Goal: Information Seeking & Learning: Find specific fact

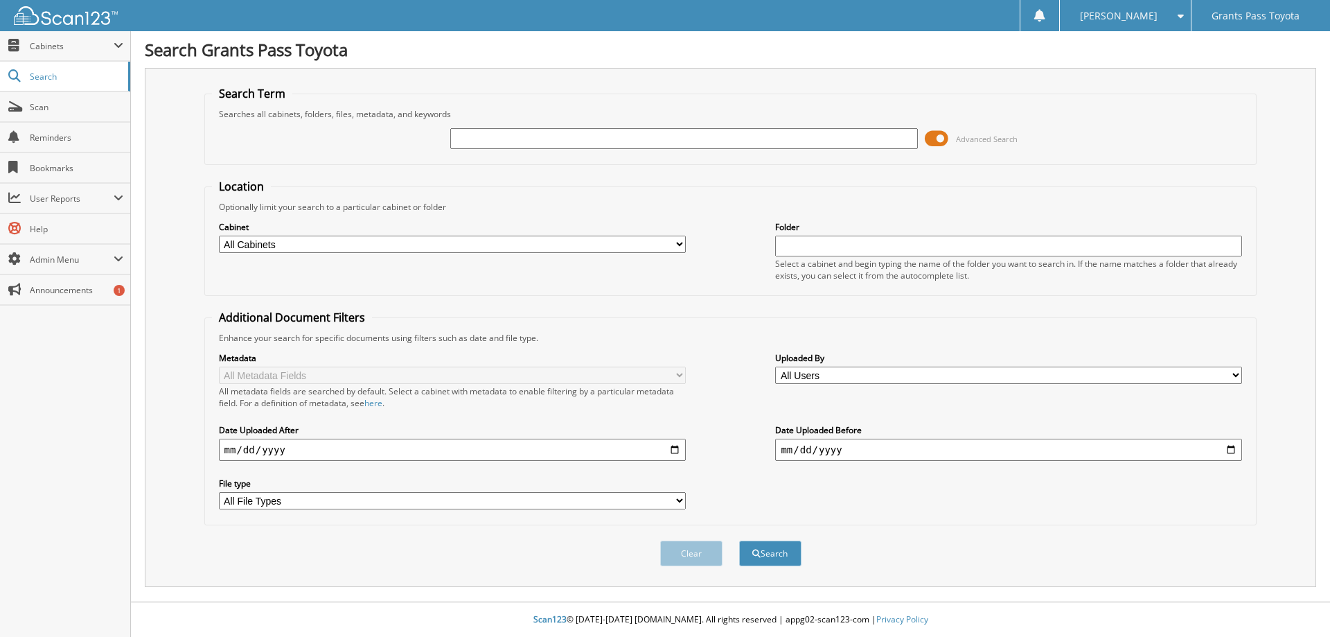
paste input "[US_VEHICLE_IDENTIFICATION_NUMBER]"
type input "[US_VEHICLE_IDENTIFICATION_NUMBER]"
click at [774, 556] on button "Search" at bounding box center [770, 553] width 62 height 26
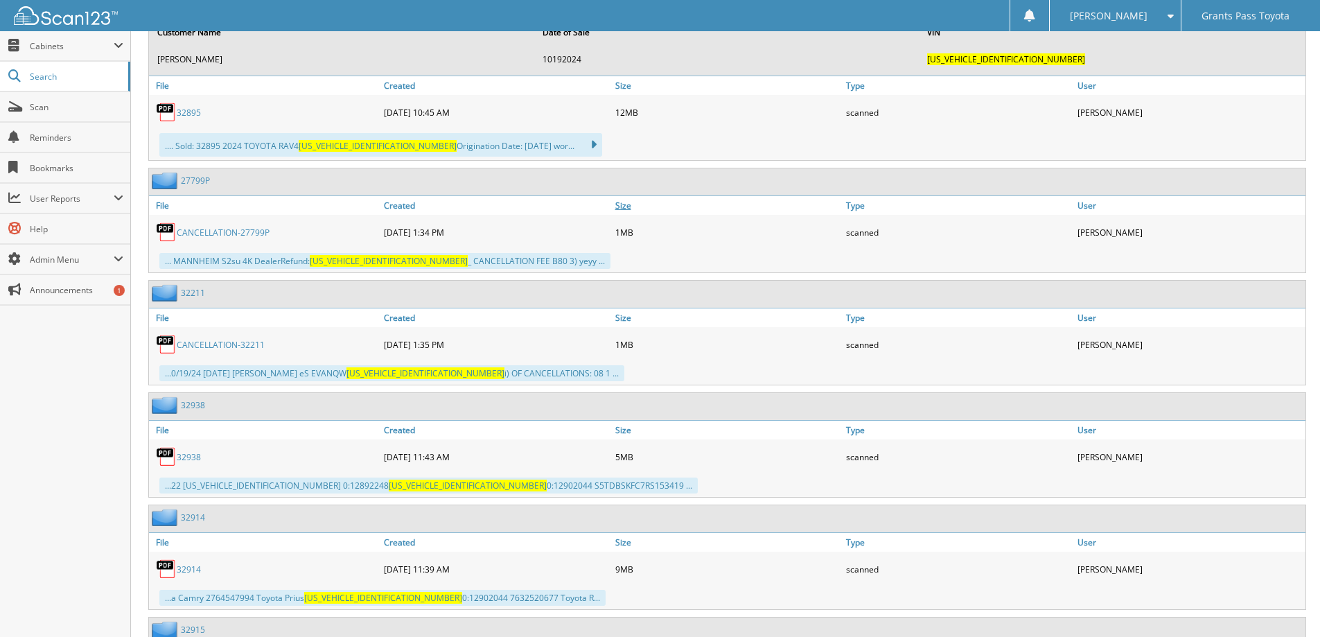
scroll to position [732, 0]
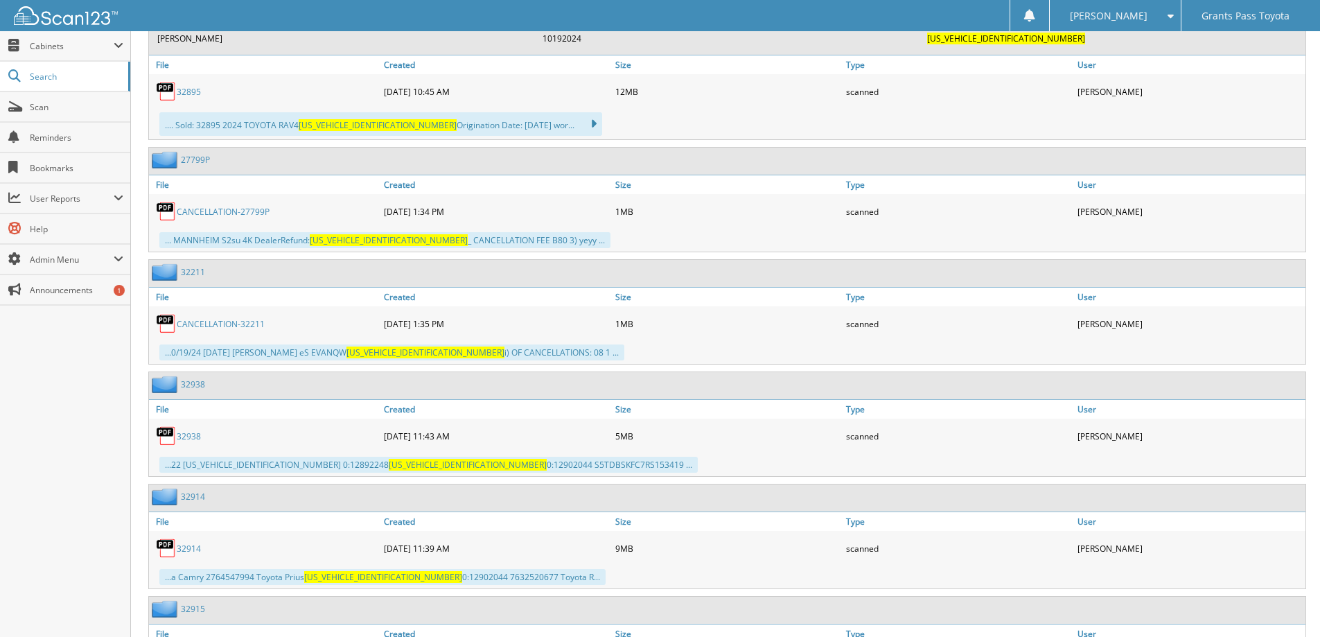
click at [241, 211] on link "CANCELLATION-27799P" at bounding box center [223, 212] width 93 height 12
click at [238, 324] on link "CANCELLATION-32211" at bounding box center [221, 324] width 88 height 12
click at [196, 436] on link "32938" at bounding box center [189, 436] width 24 height 12
click at [195, 551] on link "32914" at bounding box center [189, 548] width 24 height 12
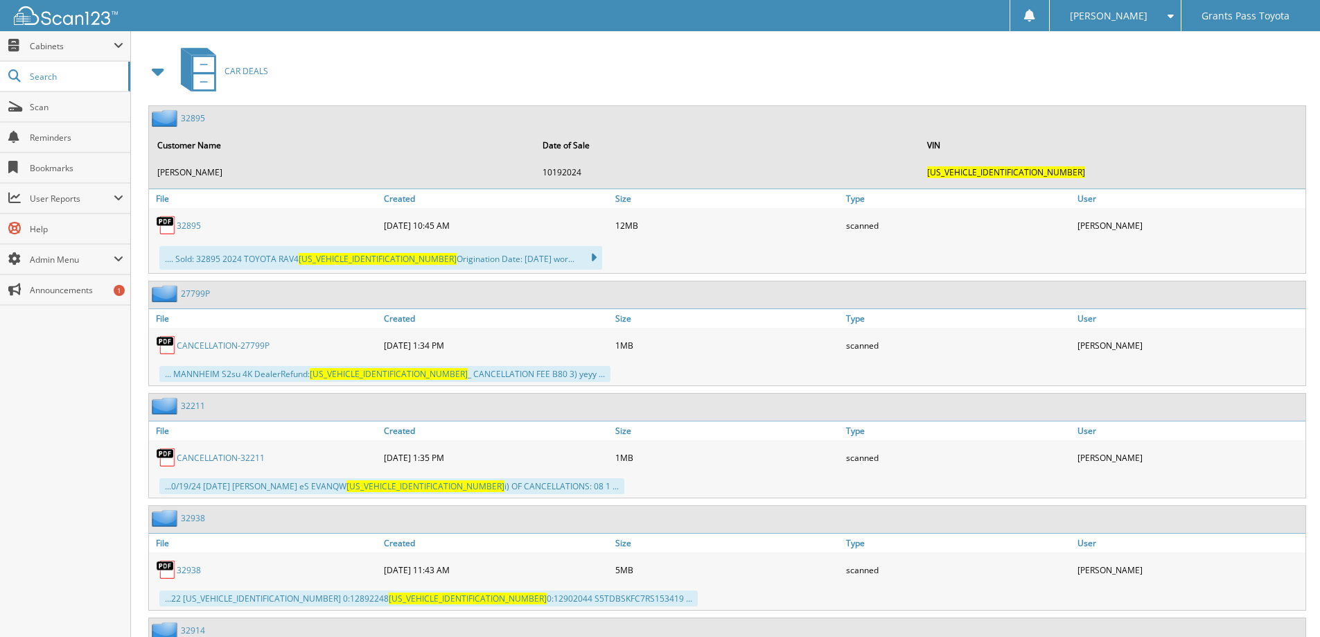
scroll to position [594, 0]
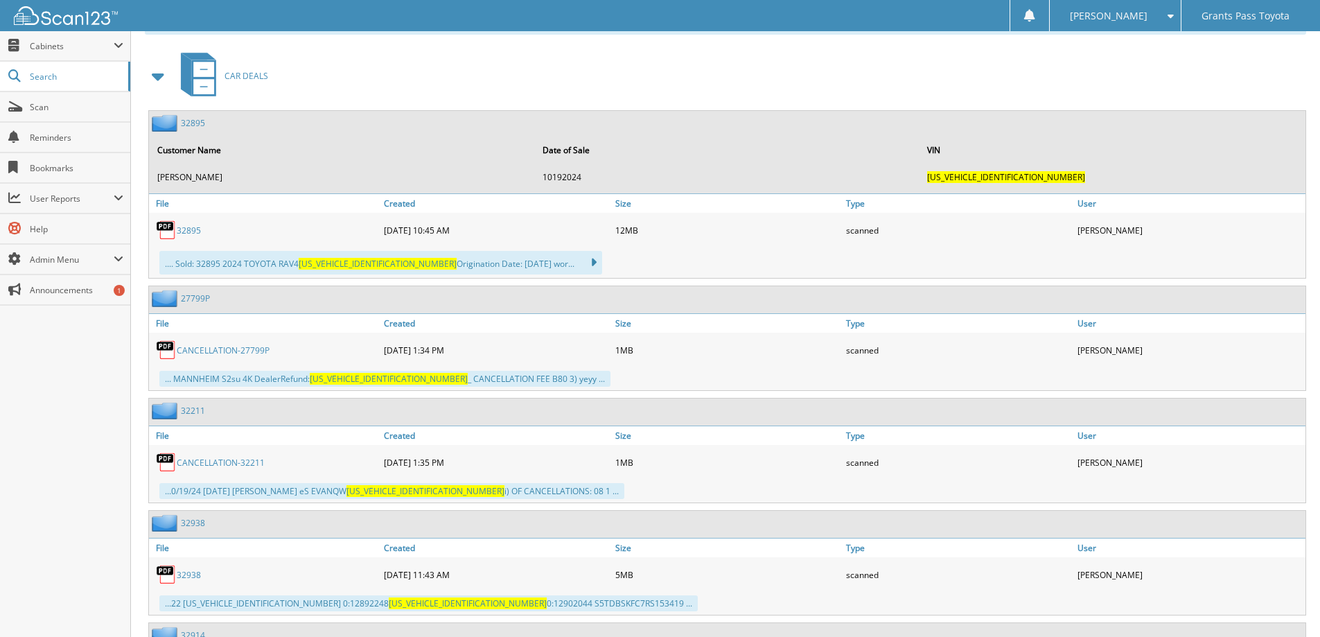
click at [195, 229] on link "32895" at bounding box center [189, 230] width 24 height 12
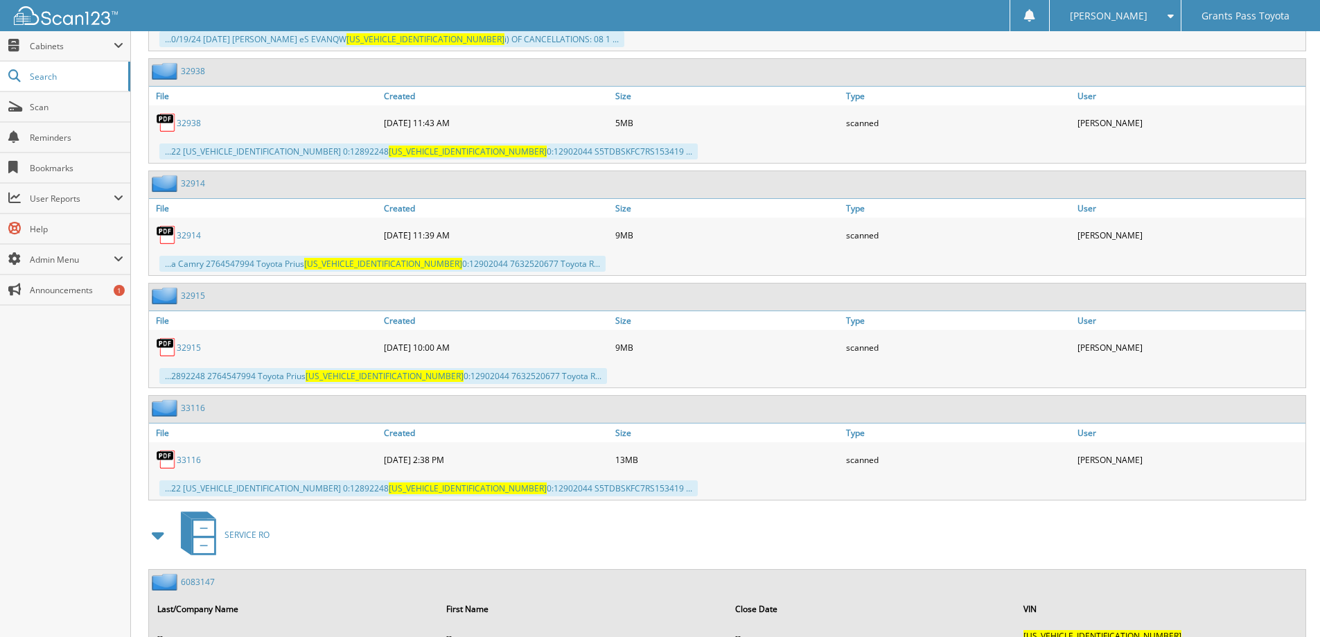
scroll to position [1079, 0]
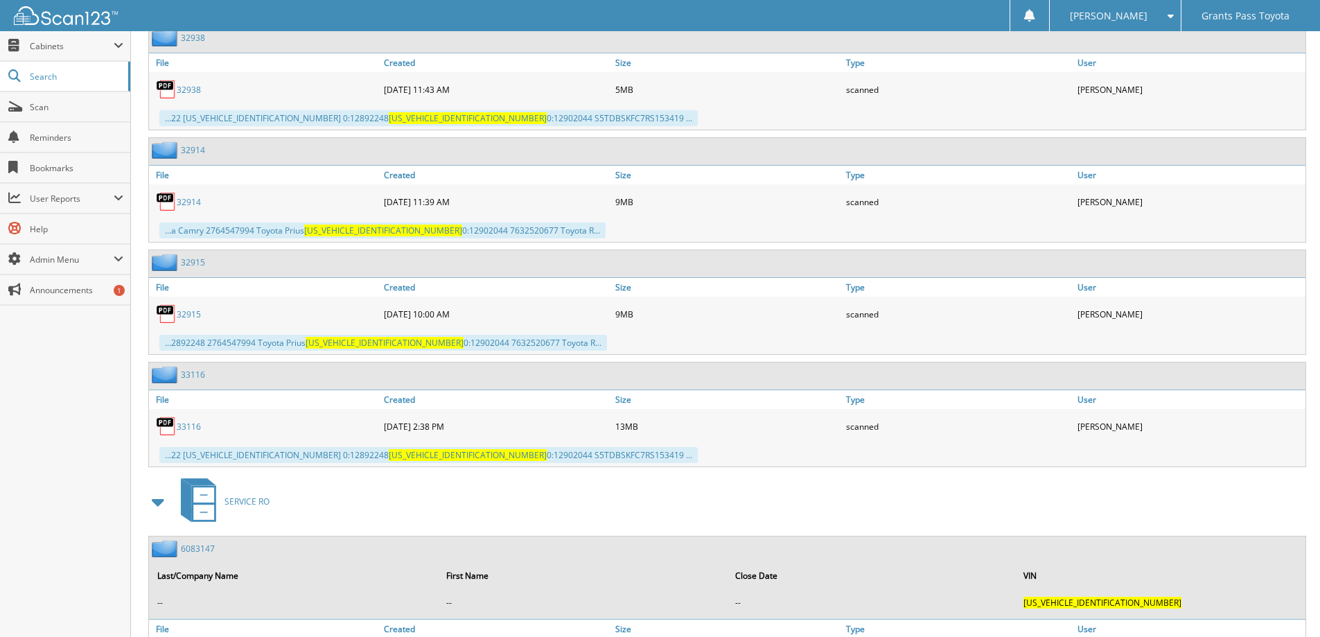
click at [194, 318] on link "32915" at bounding box center [189, 314] width 24 height 12
click at [190, 425] on link "33116" at bounding box center [189, 426] width 24 height 12
click at [195, 427] on link "33116" at bounding box center [189, 426] width 24 height 12
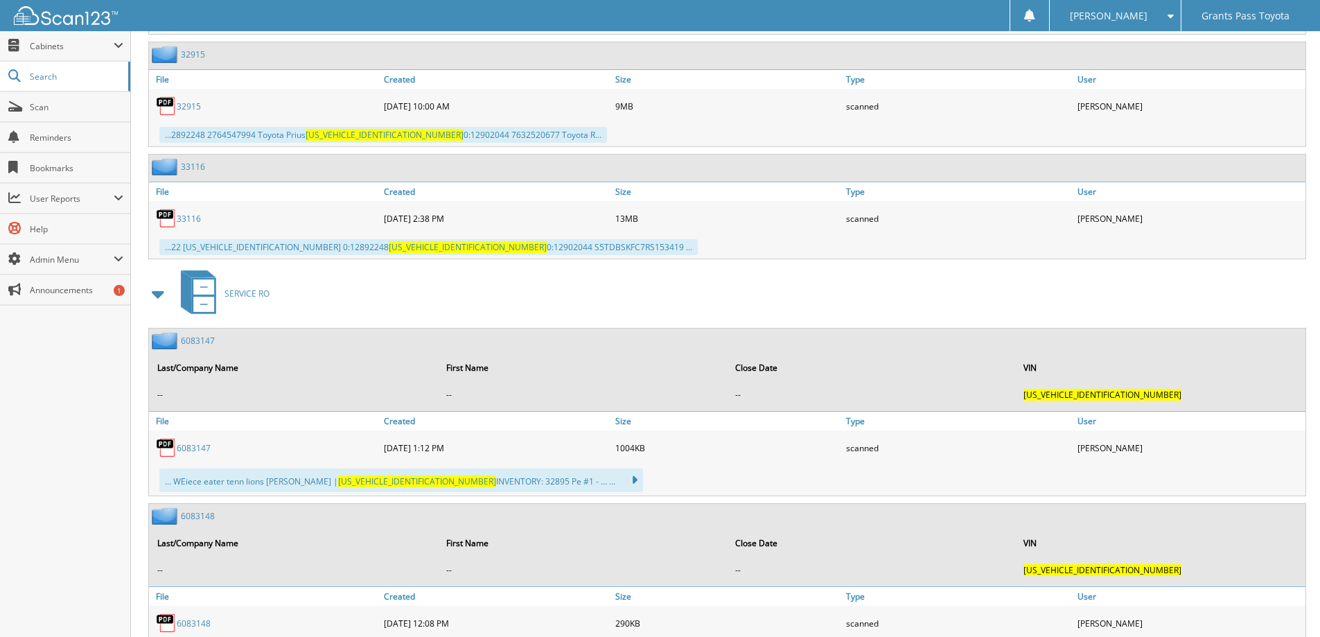
scroll to position [1356, 0]
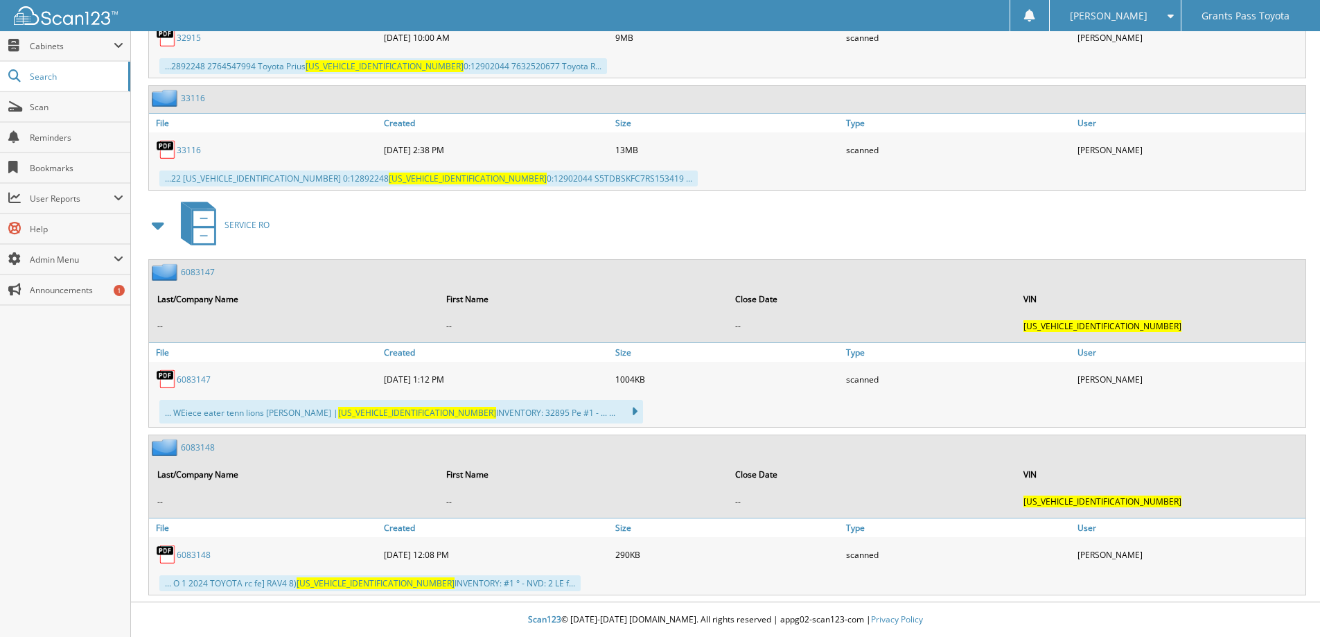
click at [211, 272] on link "6083147" at bounding box center [198, 272] width 34 height 12
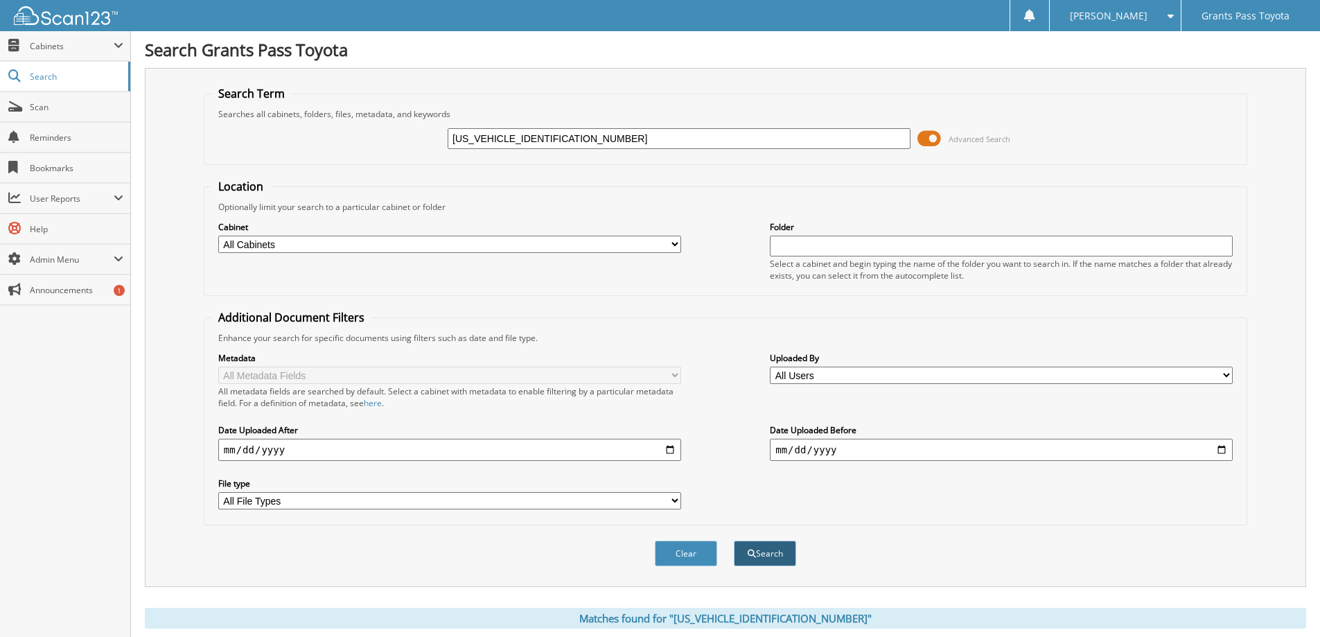
click at [779, 552] on button "Search" at bounding box center [765, 553] width 62 height 26
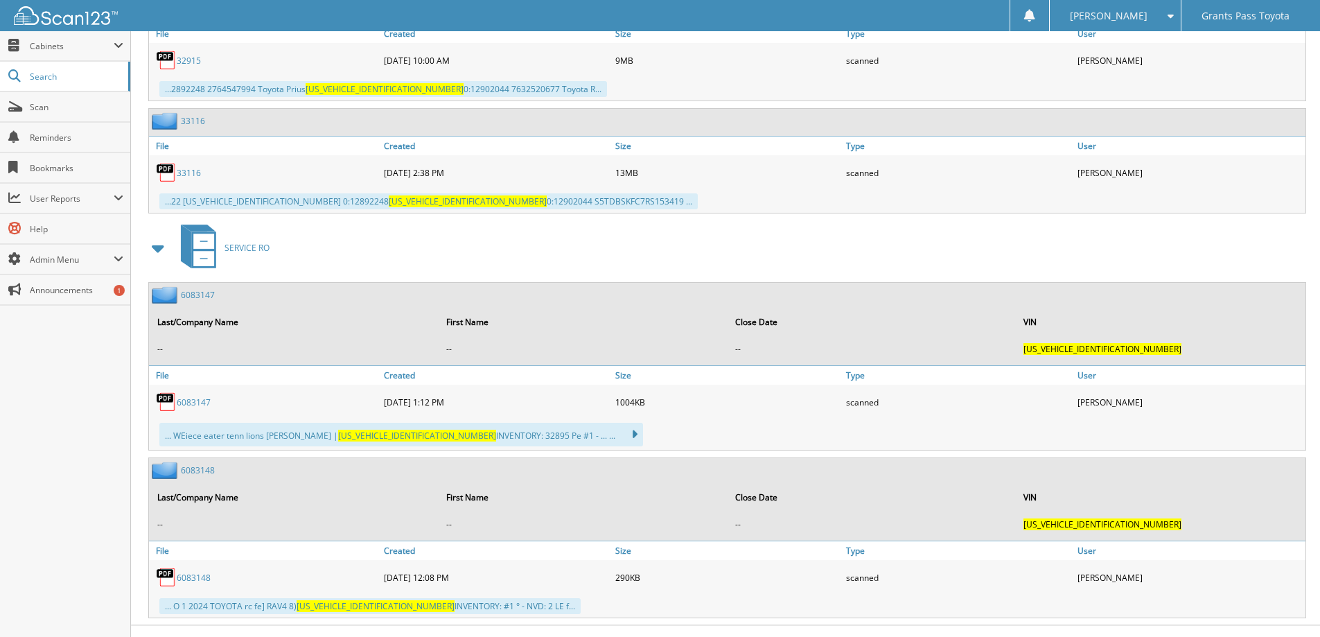
scroll to position [1356, 0]
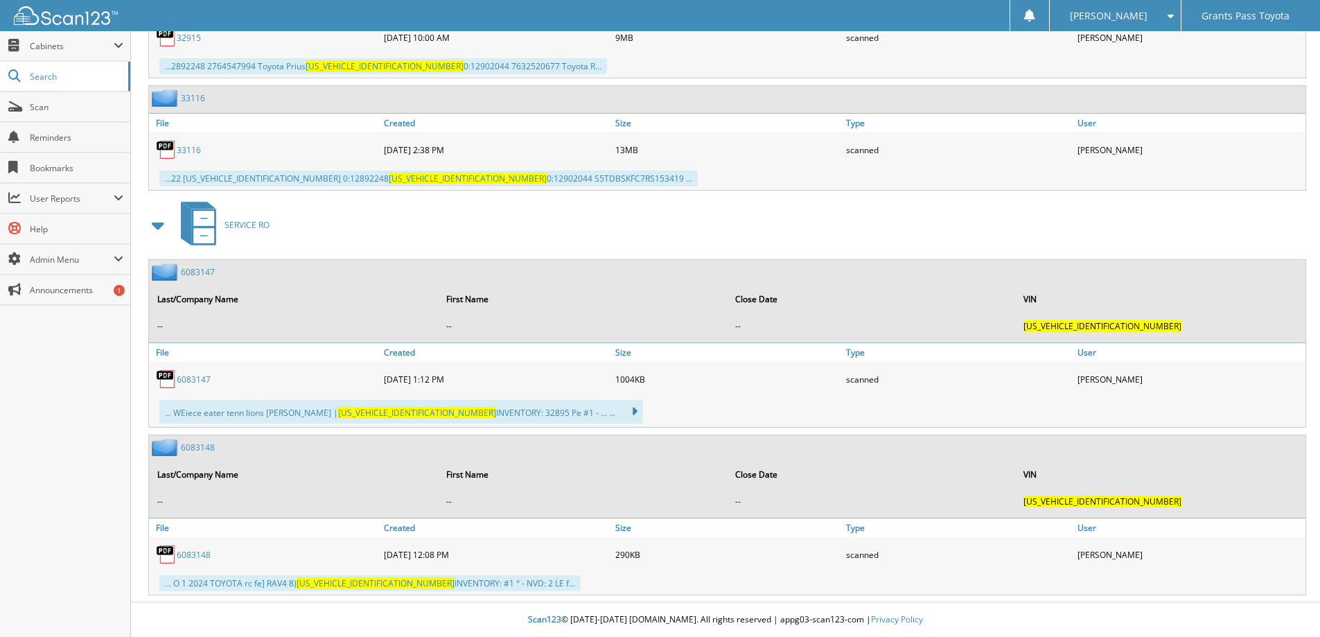
click at [194, 555] on link "6083148" at bounding box center [194, 555] width 34 height 12
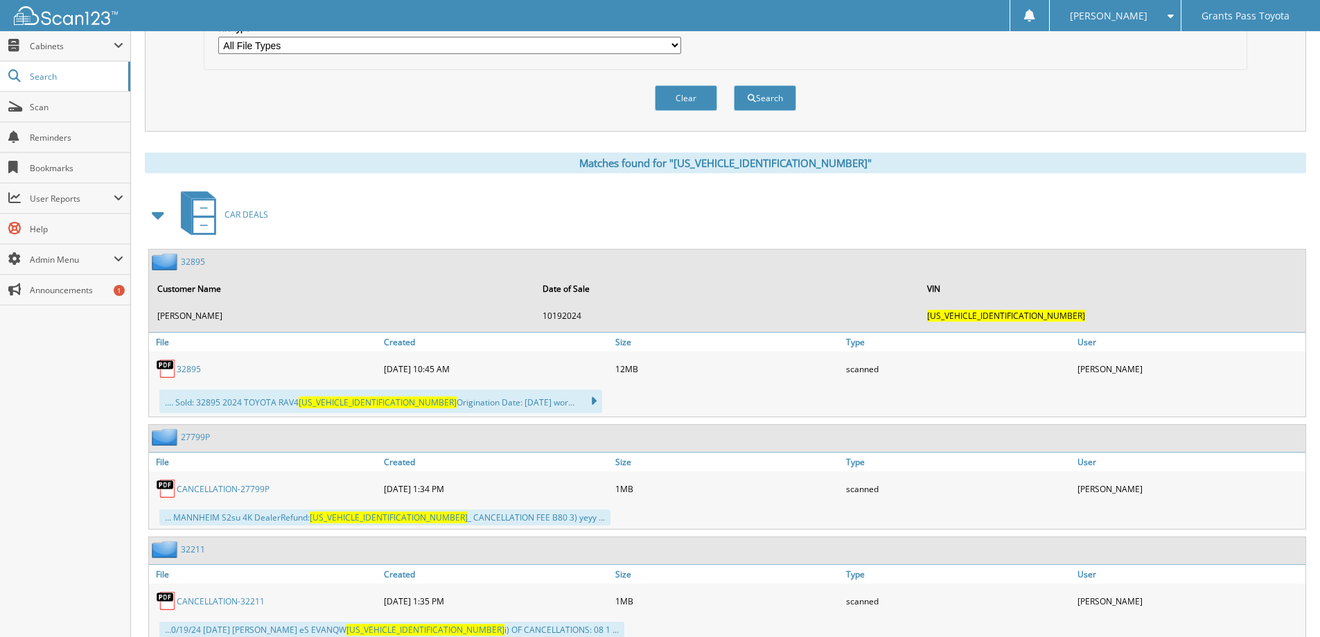
scroll to position [0, 0]
